Goal: Complete application form

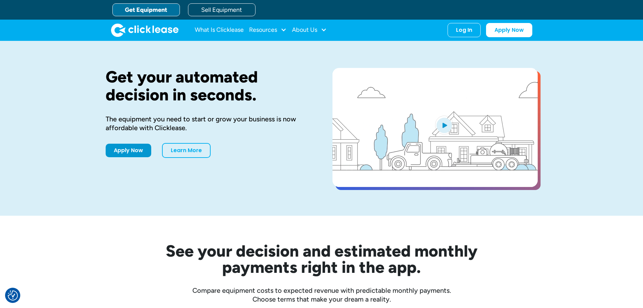
click at [161, 9] on link "Get Equipment" at bounding box center [146, 9] width 68 height 13
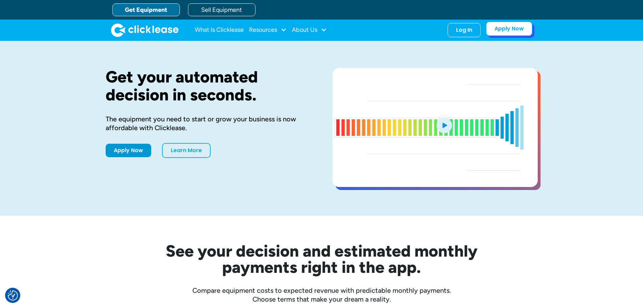
click at [509, 33] on link "Apply Now" at bounding box center [509, 29] width 46 height 14
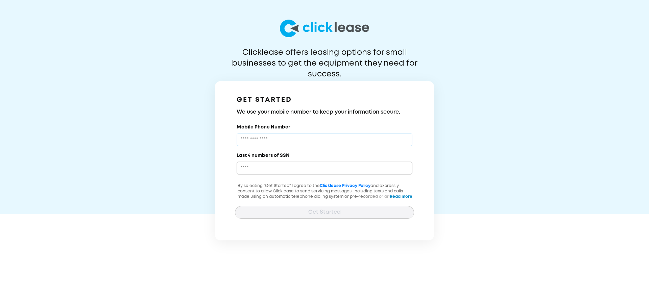
click at [298, 138] on input "Mobile Phone Number" at bounding box center [324, 139] width 176 height 13
click at [253, 168] on div "Last 4 numbers of SSN" at bounding box center [324, 162] width 179 height 23
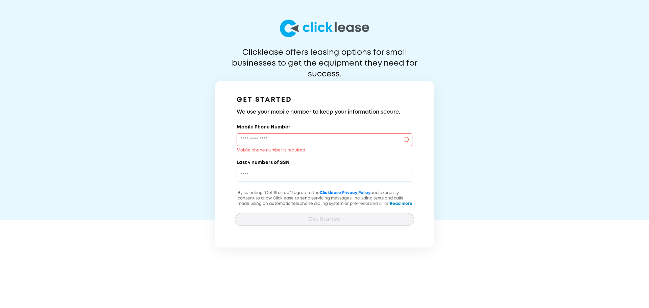
click at [270, 171] on input "Last 4 numbers of SSN" at bounding box center [324, 175] width 176 height 13
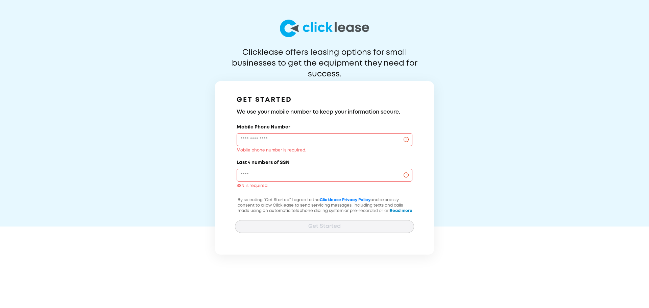
click at [223, 164] on div "GET STARTED We use your mobile number to keep your information secure. Mobile P…" at bounding box center [324, 167] width 219 height 173
click at [240, 140] on input "Mobile Phone Number" at bounding box center [324, 139] width 176 height 13
click at [232, 136] on div "GET STARTED We use your mobile number to keep your information secure. Mobile P…" at bounding box center [324, 167] width 219 height 173
drag, startPoint x: 274, startPoint y: 140, endPoint x: 268, endPoint y: 140, distance: 5.8
click at [274, 140] on input "Mobile Phone Number" at bounding box center [324, 139] width 176 height 13
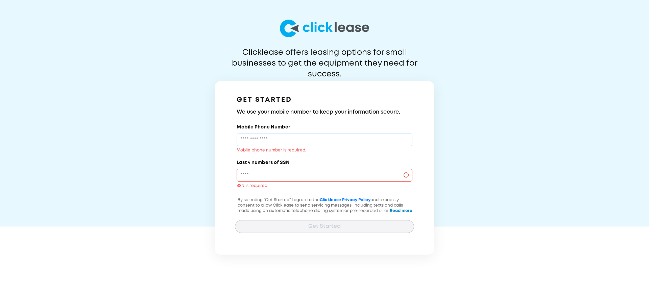
drag, startPoint x: 246, startPoint y: 136, endPoint x: 239, endPoint y: 136, distance: 6.8
click at [246, 136] on input "Mobile Phone Number" at bounding box center [324, 139] width 176 height 13
click at [231, 137] on div "GET STARTED We use your mobile number to keep your information secure. Mobile P…" at bounding box center [324, 167] width 219 height 173
click at [260, 134] on input "Mobile Phone Number" at bounding box center [324, 139] width 176 height 13
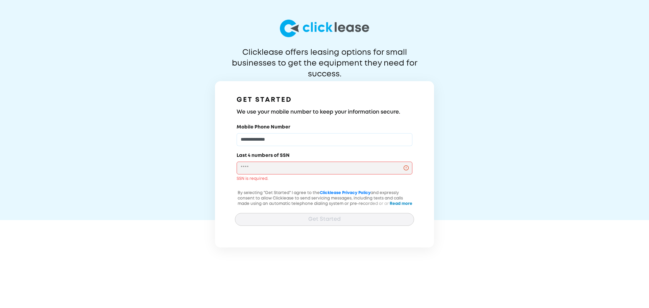
type input "**********"
click at [287, 169] on input "Last 4 numbers of SSN" at bounding box center [324, 167] width 176 height 13
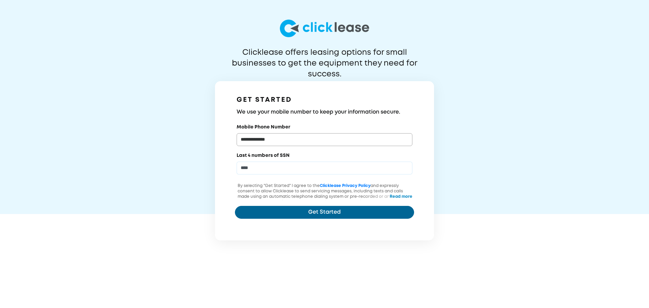
type input "****"
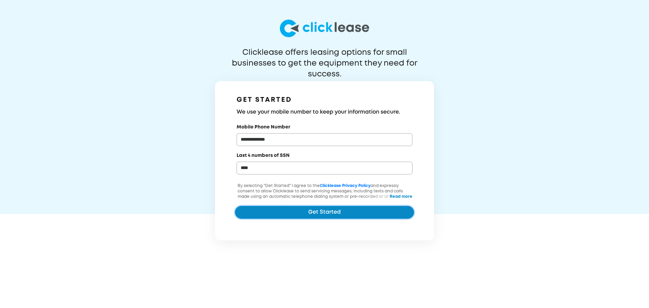
click at [345, 211] on button "Get Started" at bounding box center [324, 212] width 179 height 13
